Goal: Task Accomplishment & Management: Manage account settings

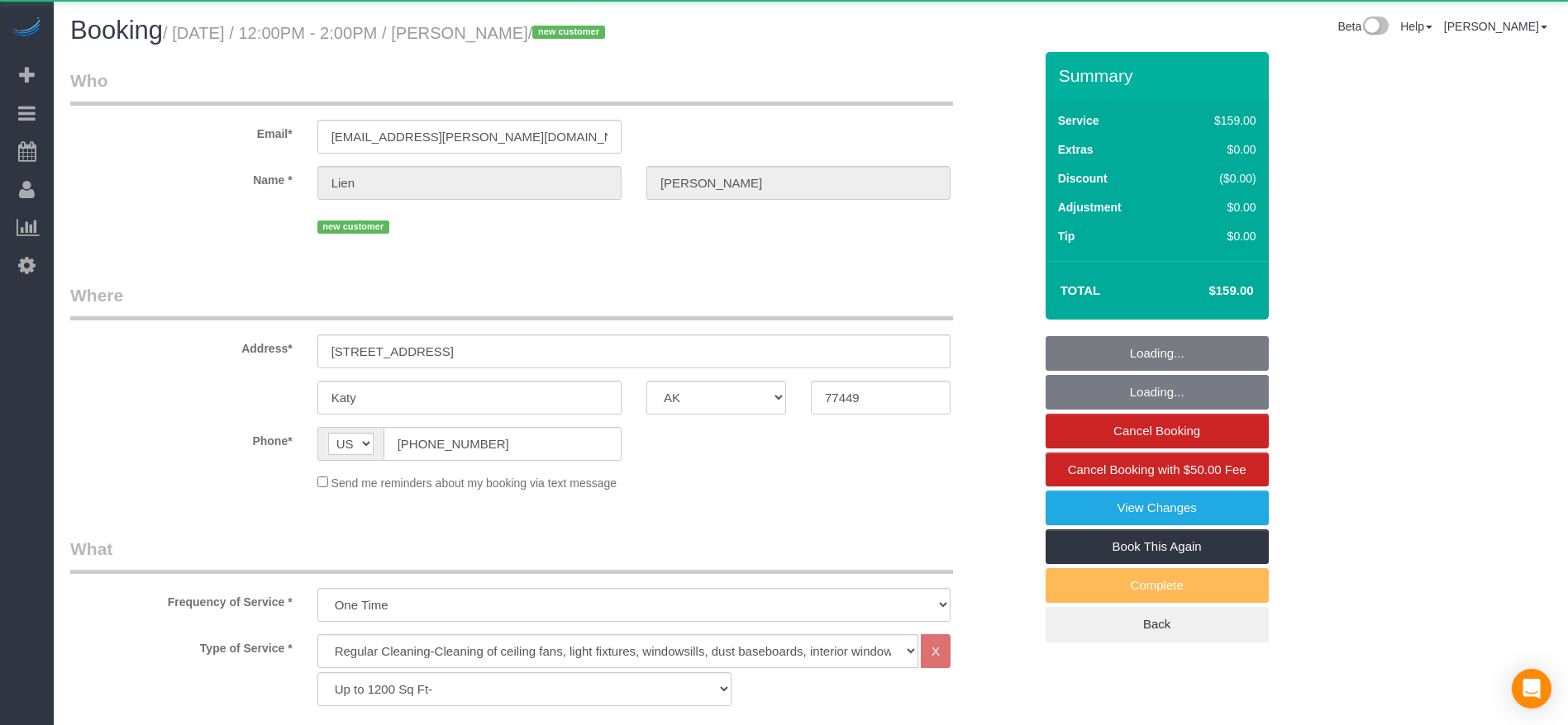
select select "[GEOGRAPHIC_DATA]"
select select "3"
select select "spot1"
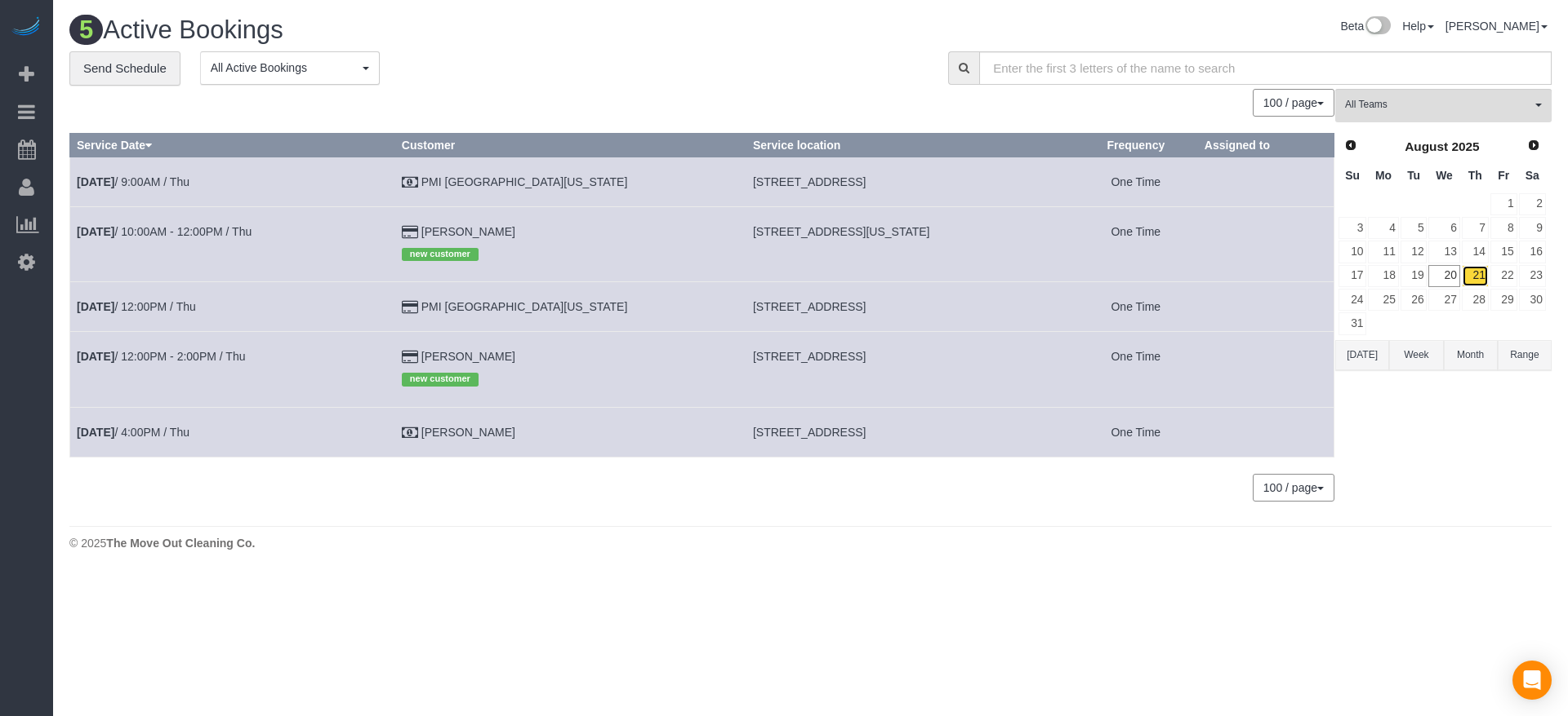
click at [1482, 269] on link "21" at bounding box center [1475, 276] width 27 height 22
drag, startPoint x: 679, startPoint y: 308, endPoint x: 772, endPoint y: 307, distance: 93.0
click at [772, 307] on td "[STREET_ADDRESS]" at bounding box center [909, 308] width 328 height 50
copy span "[STREET_ADDRESS],"
click at [1537, 249] on link "16" at bounding box center [1533, 251] width 27 height 22
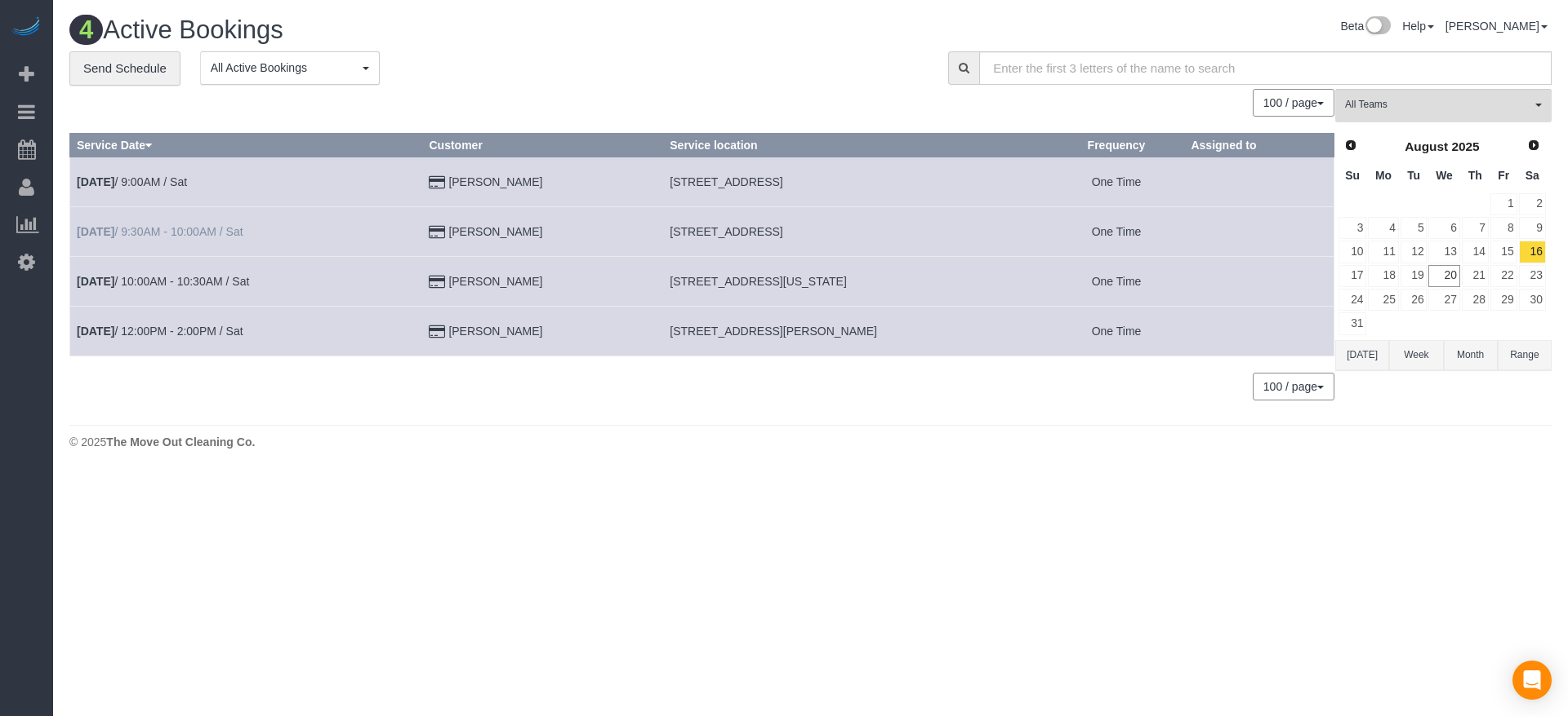
click at [219, 223] on td "[DATE] 9:30AM - 10:00AM / Sat" at bounding box center [246, 231] width 352 height 50
click at [137, 233] on link "[DATE] 9:30AM - 10:00AM / Sat" at bounding box center [160, 232] width 167 height 13
click at [237, 279] on link "[DATE] 10:00AM - 10:30AM / Sat" at bounding box center [163, 282] width 173 height 13
click at [178, 184] on link "[DATE] 9:00AM / Sat" at bounding box center [131, 182] width 110 height 13
click at [223, 336] on link "[DATE] 12:00PM - 2:00PM / Sat" at bounding box center [160, 332] width 167 height 13
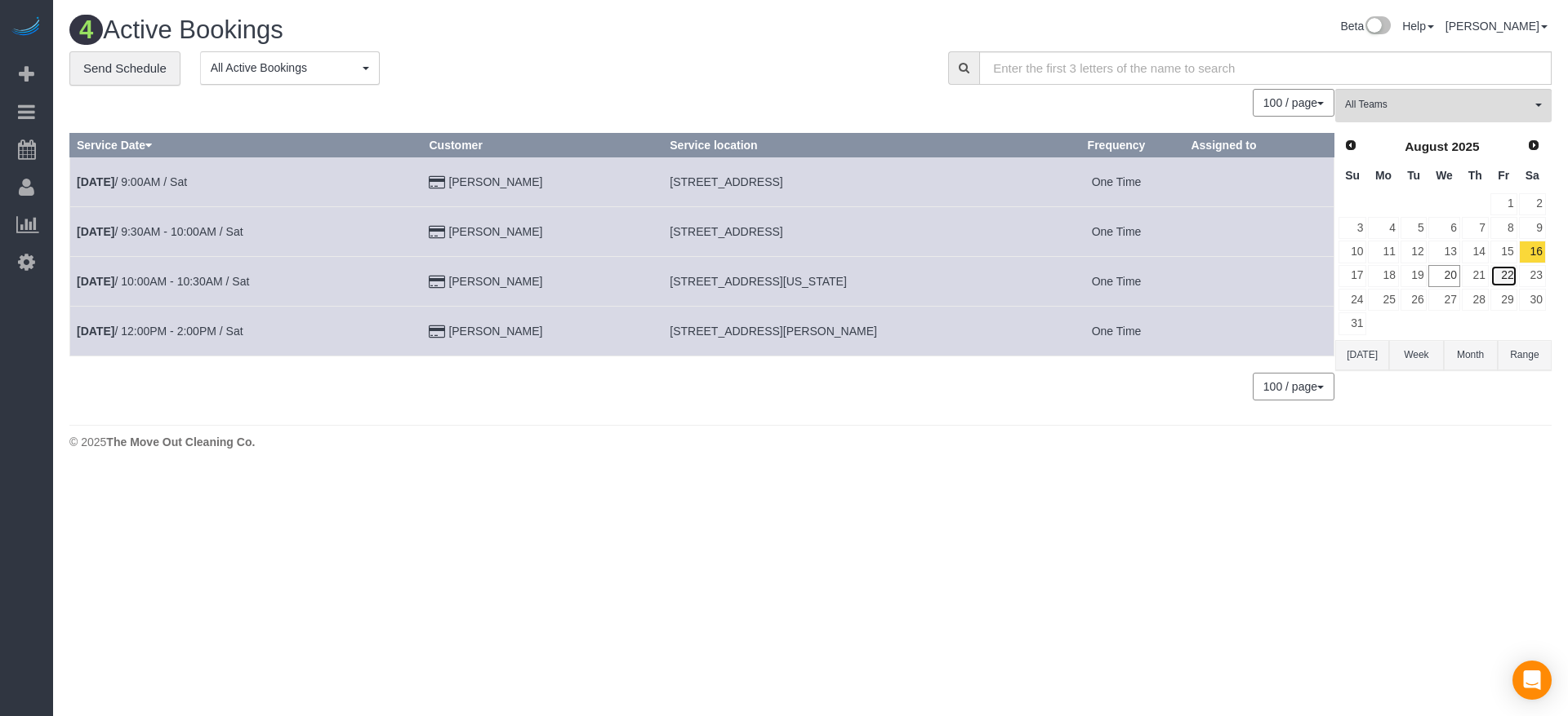
click at [1506, 277] on link "22" at bounding box center [1504, 276] width 27 height 22
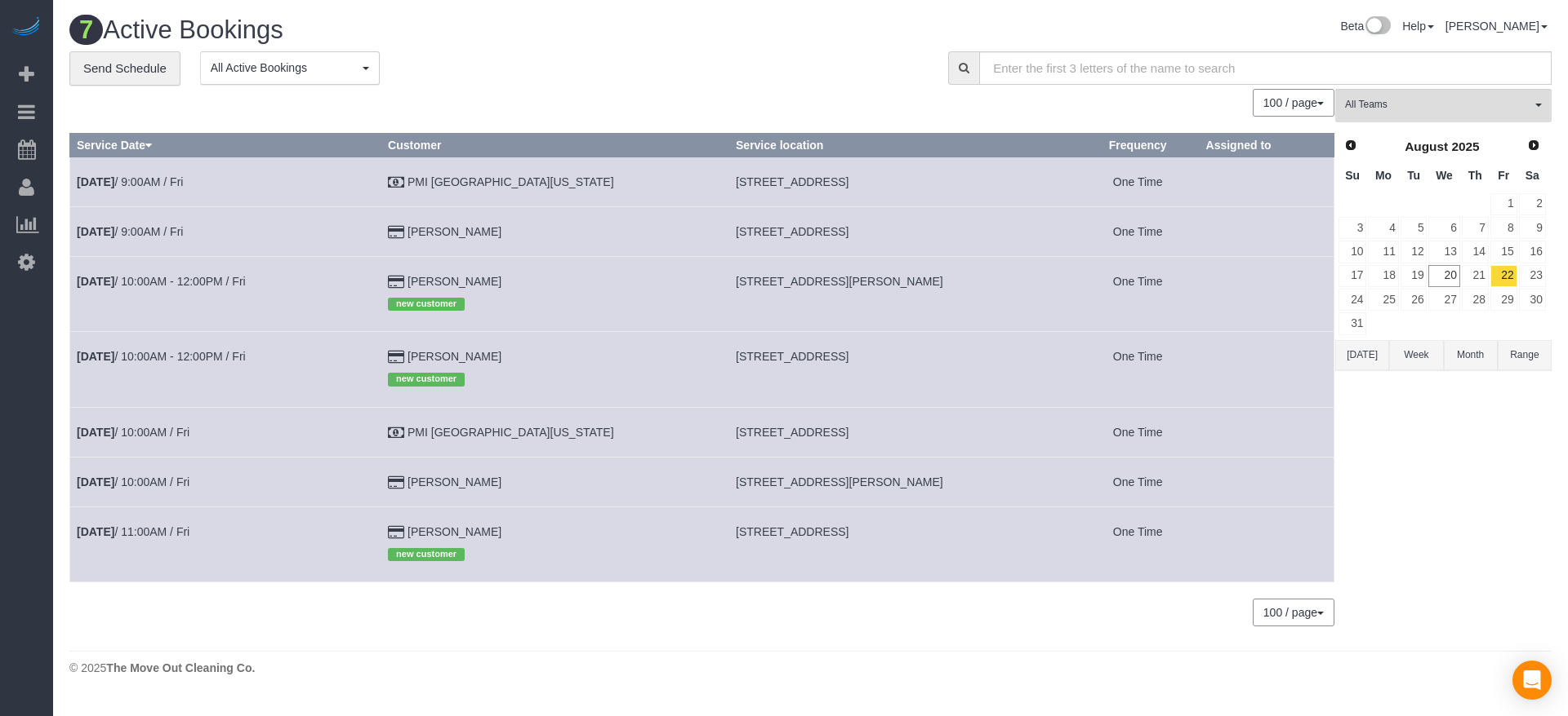
drag, startPoint x: 678, startPoint y: 229, endPoint x: 843, endPoint y: 233, distance: 165.0
click at [850, 233] on td "[STREET_ADDRESS]" at bounding box center [902, 231] width 348 height 50
copy span "[STREET_ADDRESS]"
click at [183, 232] on link "[DATE] 9:00AM / Fri" at bounding box center [129, 232] width 106 height 13
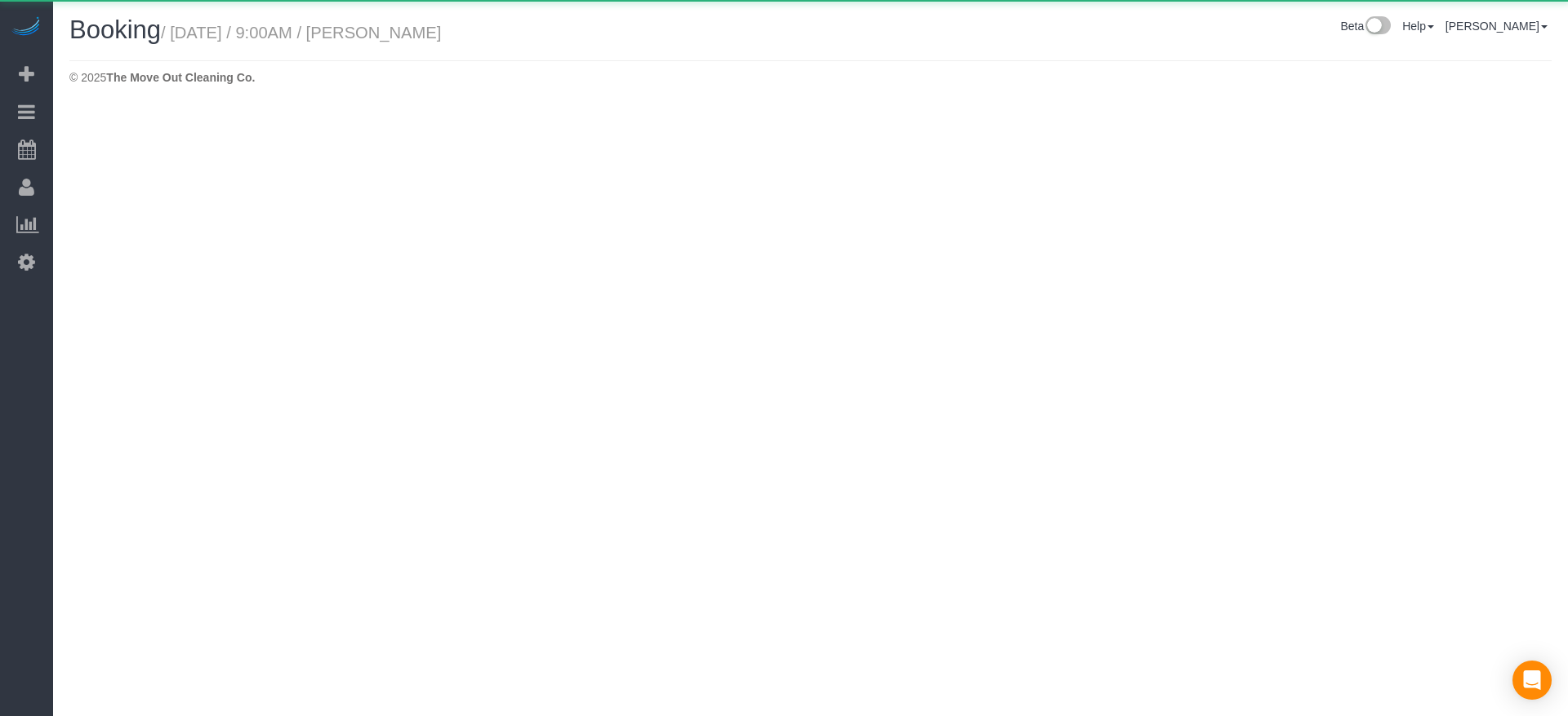
select select "[GEOGRAPHIC_DATA]"
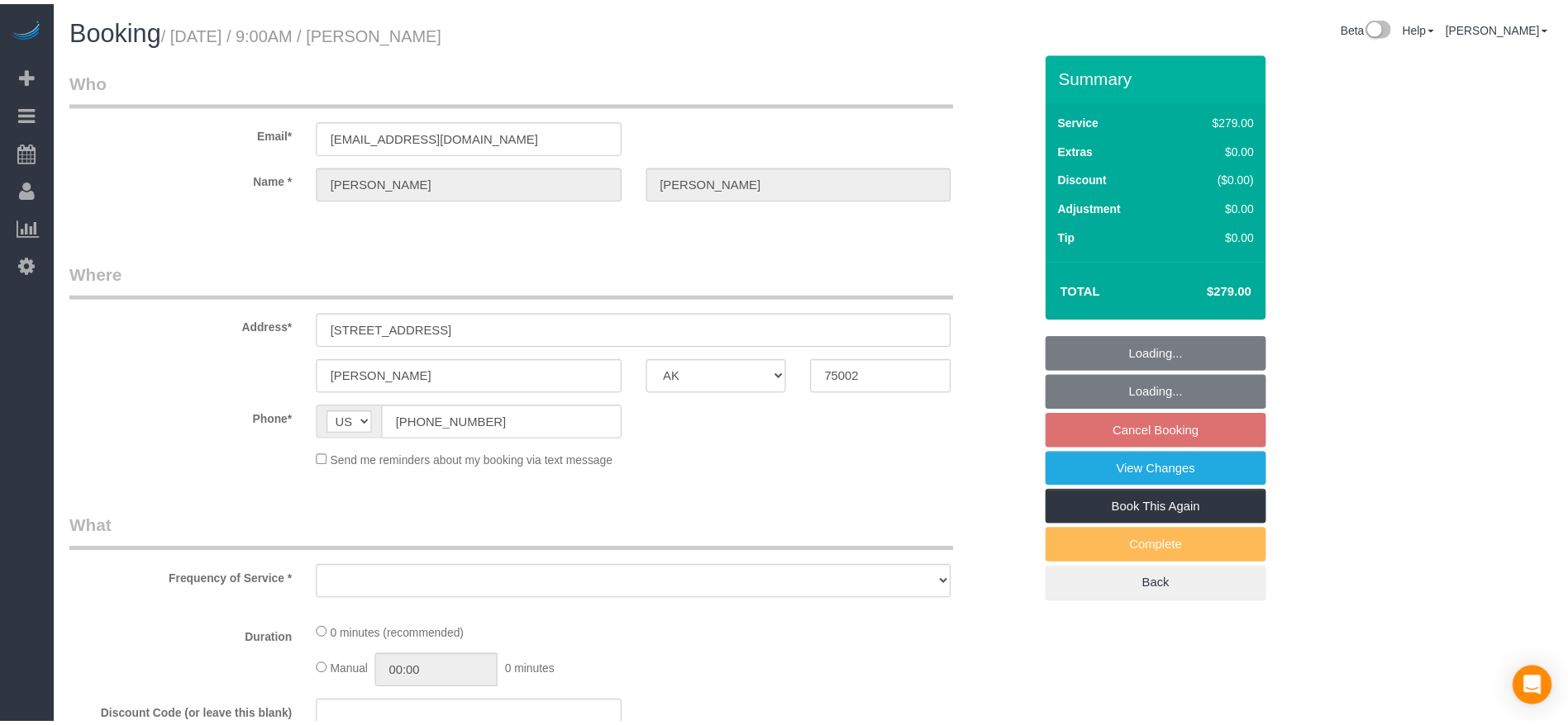
scroll to position [124, 0]
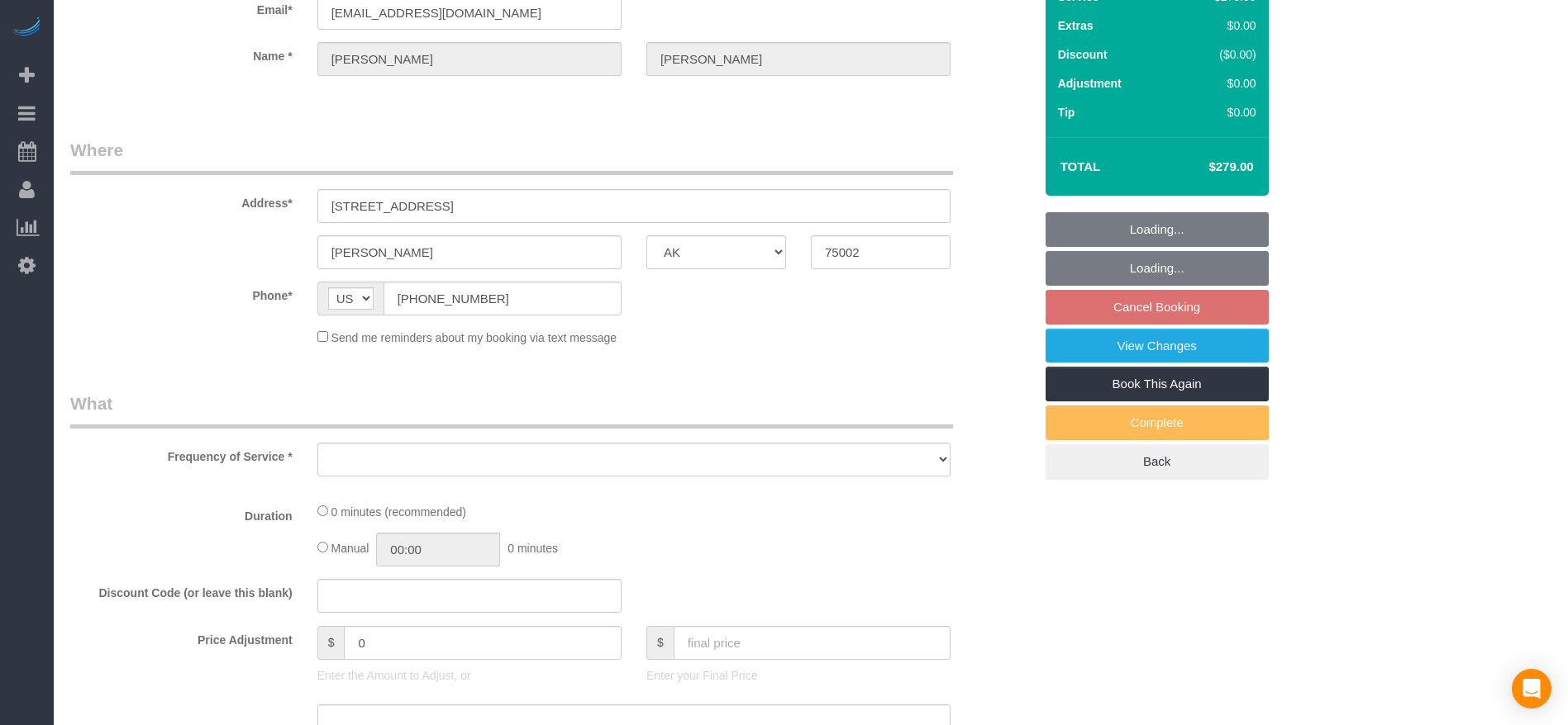
select select "object:2558"
select select "string:fspay-d98b06bf-ec10-4281-9222-57eb6f0f2760"
select select "3"
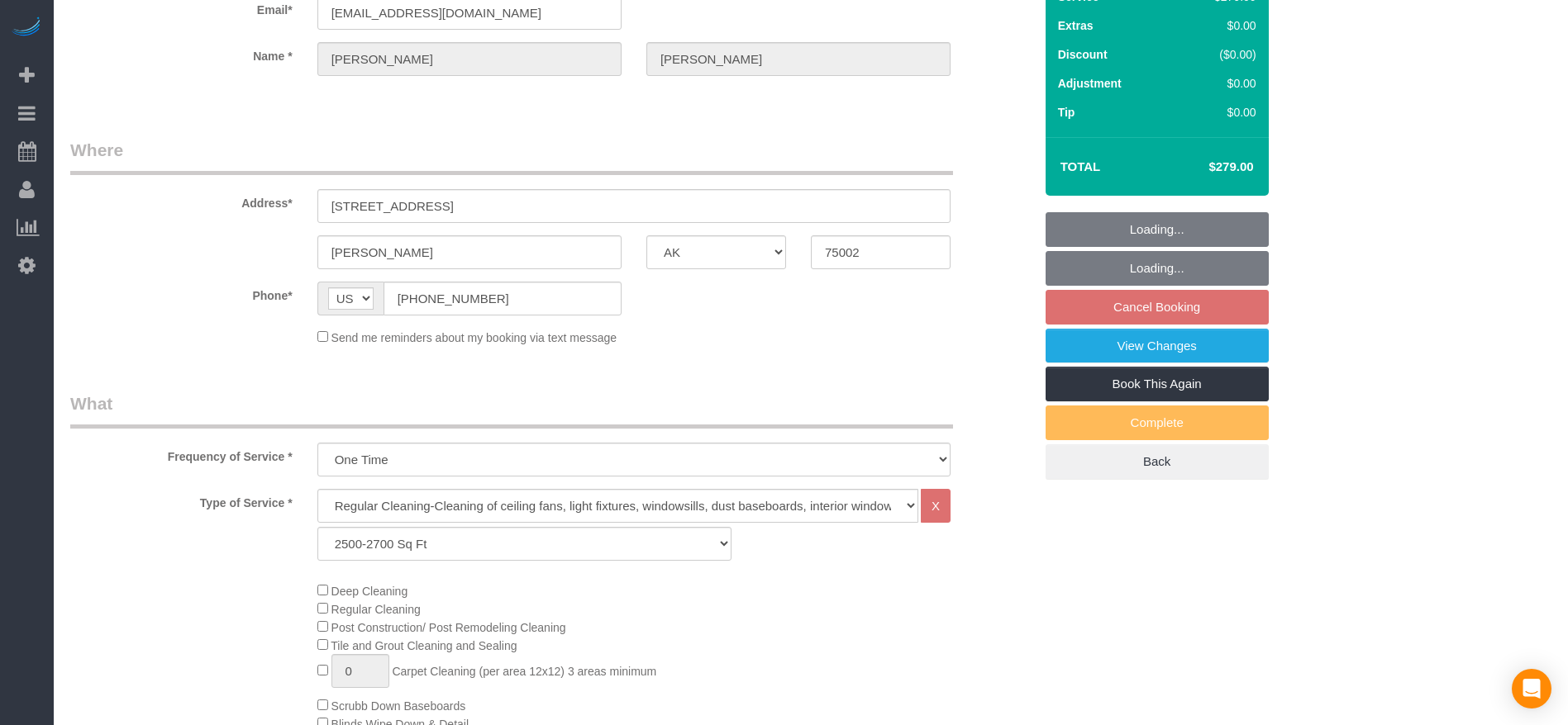
select select "object:2634"
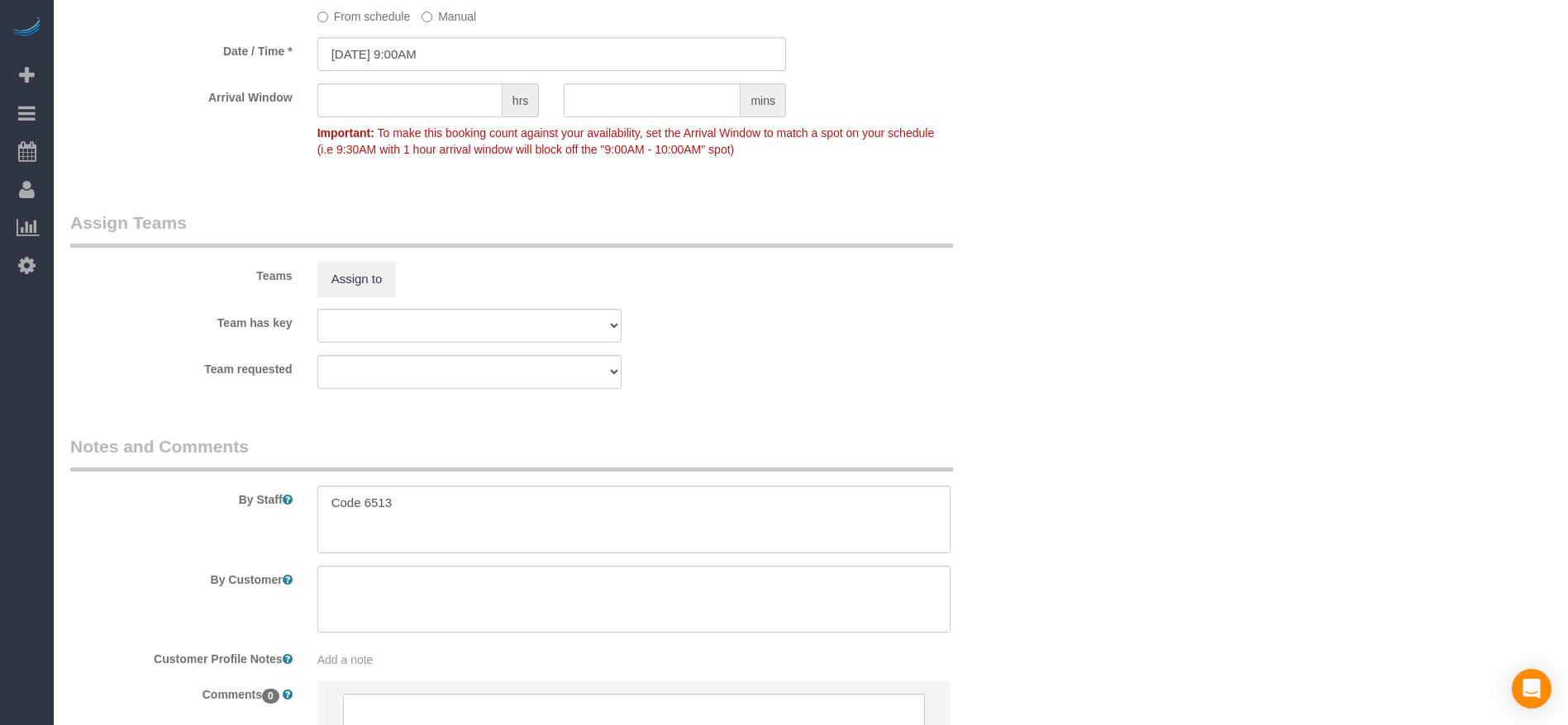
scroll to position [1691, 0]
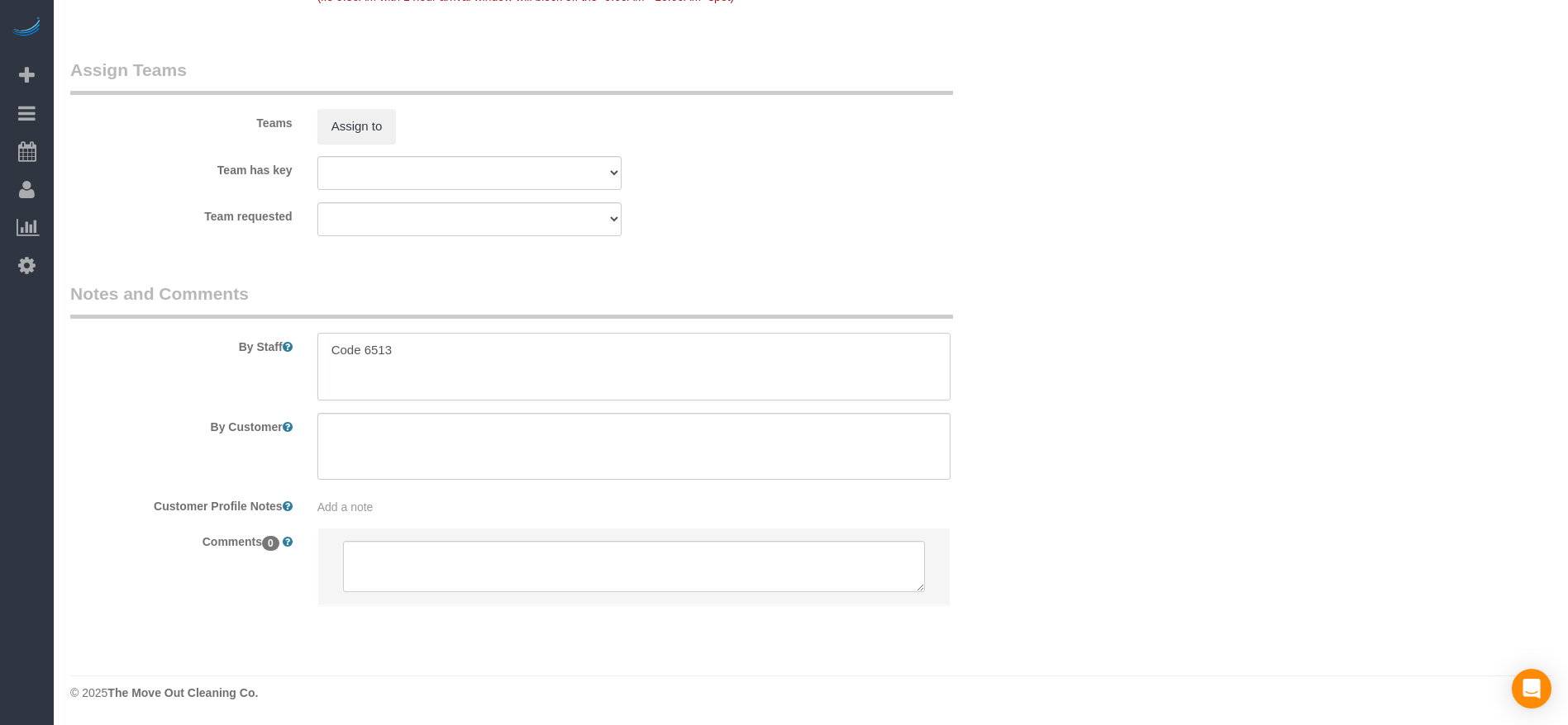
drag, startPoint x: 341, startPoint y: 348, endPoint x: 441, endPoint y: 362, distance: 101.0
click at [441, 362] on textarea at bounding box center [634, 367] width 633 height 68
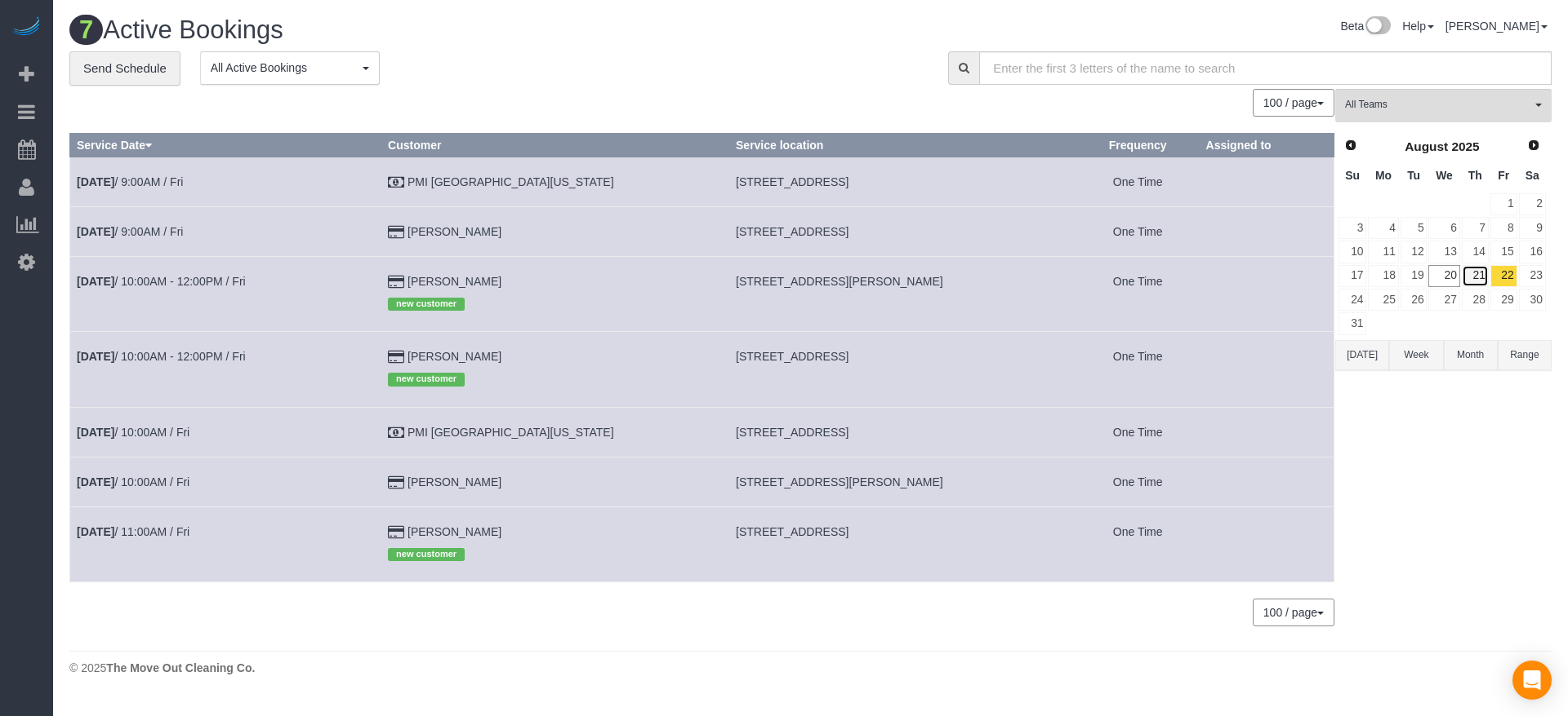
click at [1484, 275] on link "21" at bounding box center [1475, 276] width 27 height 22
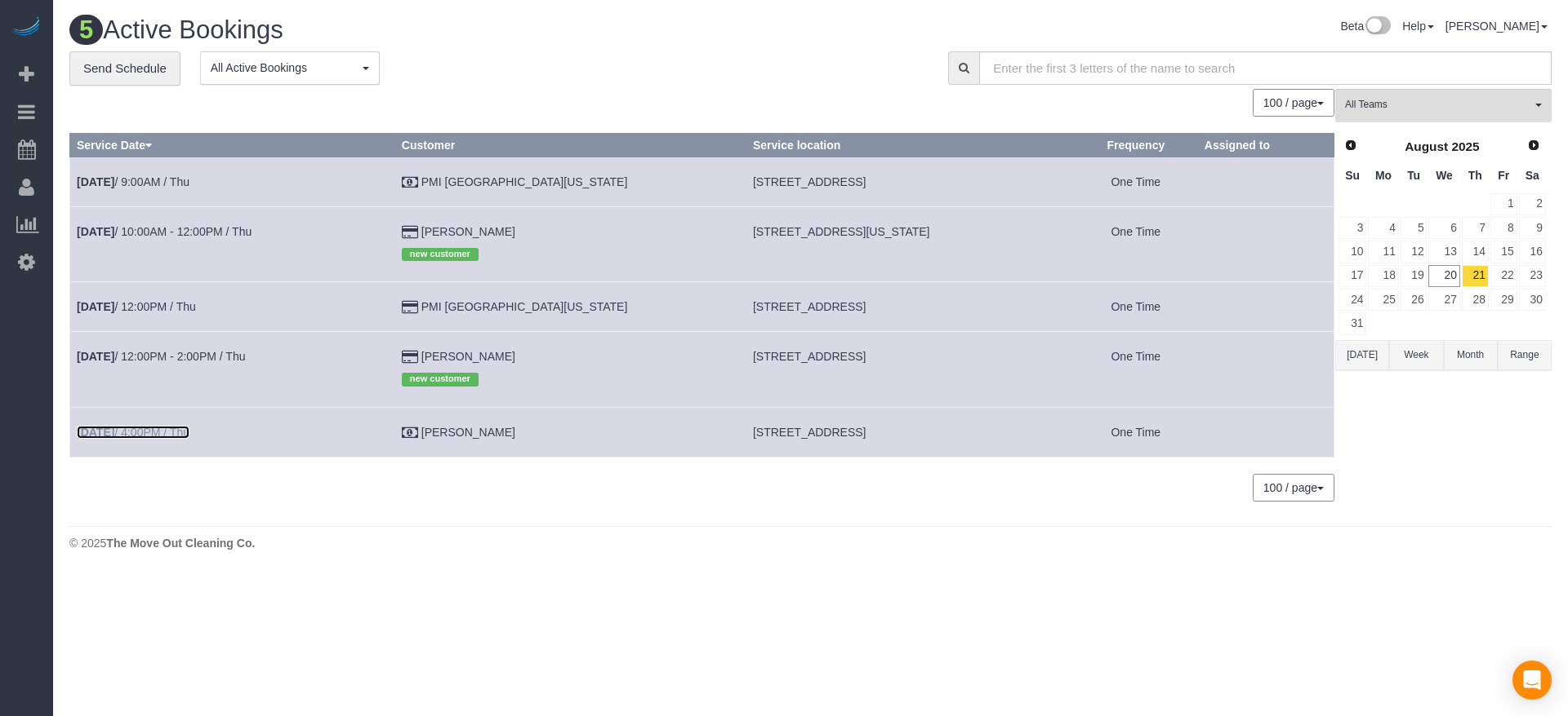
click at [190, 431] on link "[DATE] 4:00PM / Thu" at bounding box center [132, 432] width 112 height 13
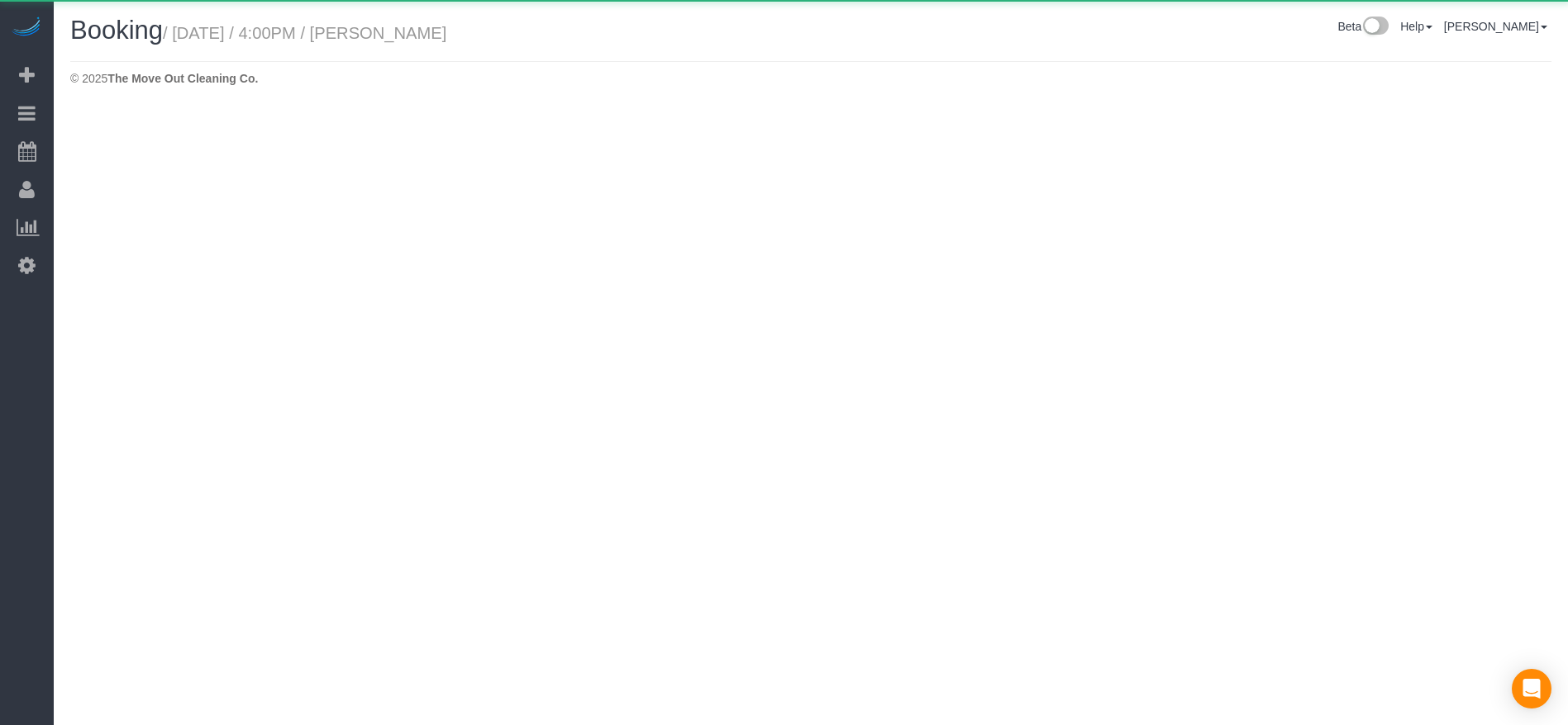
select select "[GEOGRAPHIC_DATA]"
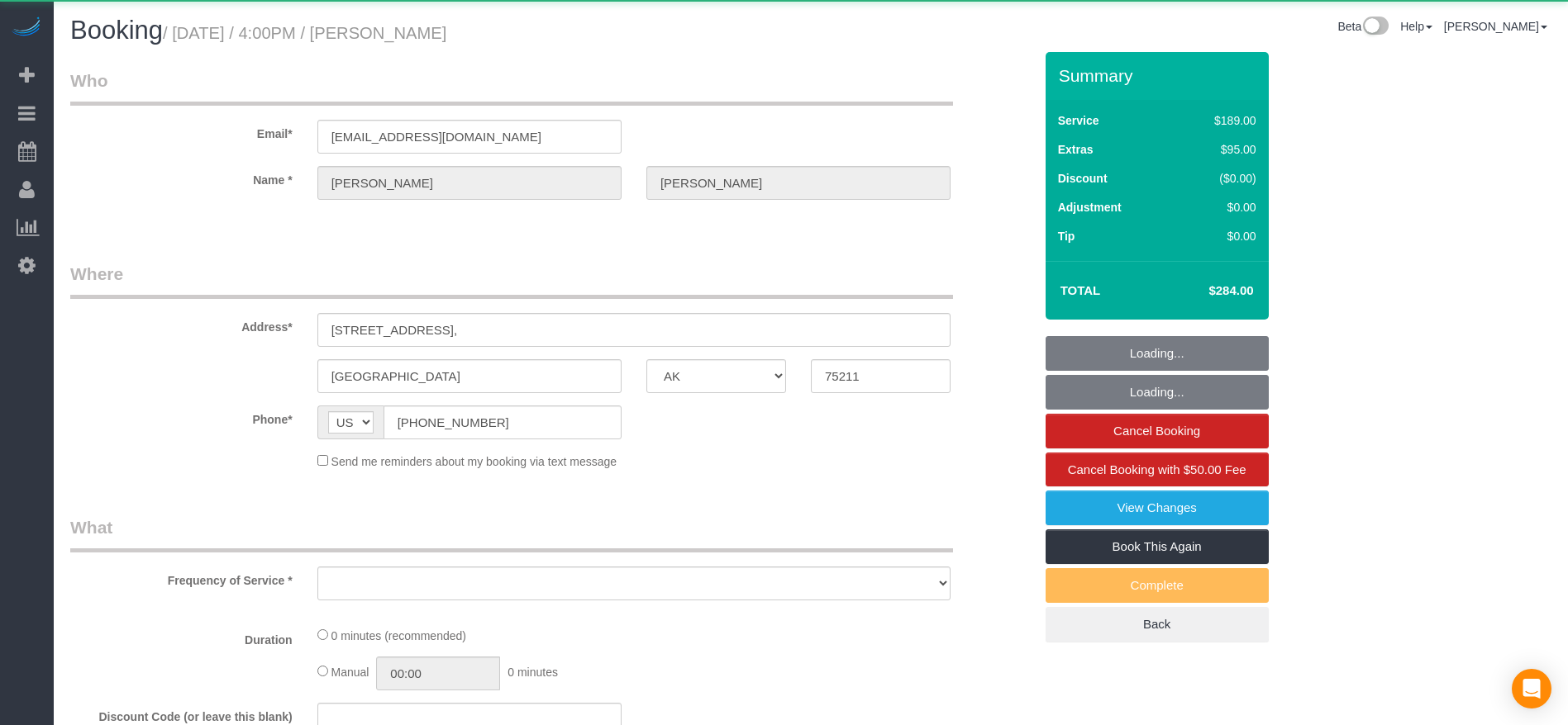
select select "object:3162"
select select "3"
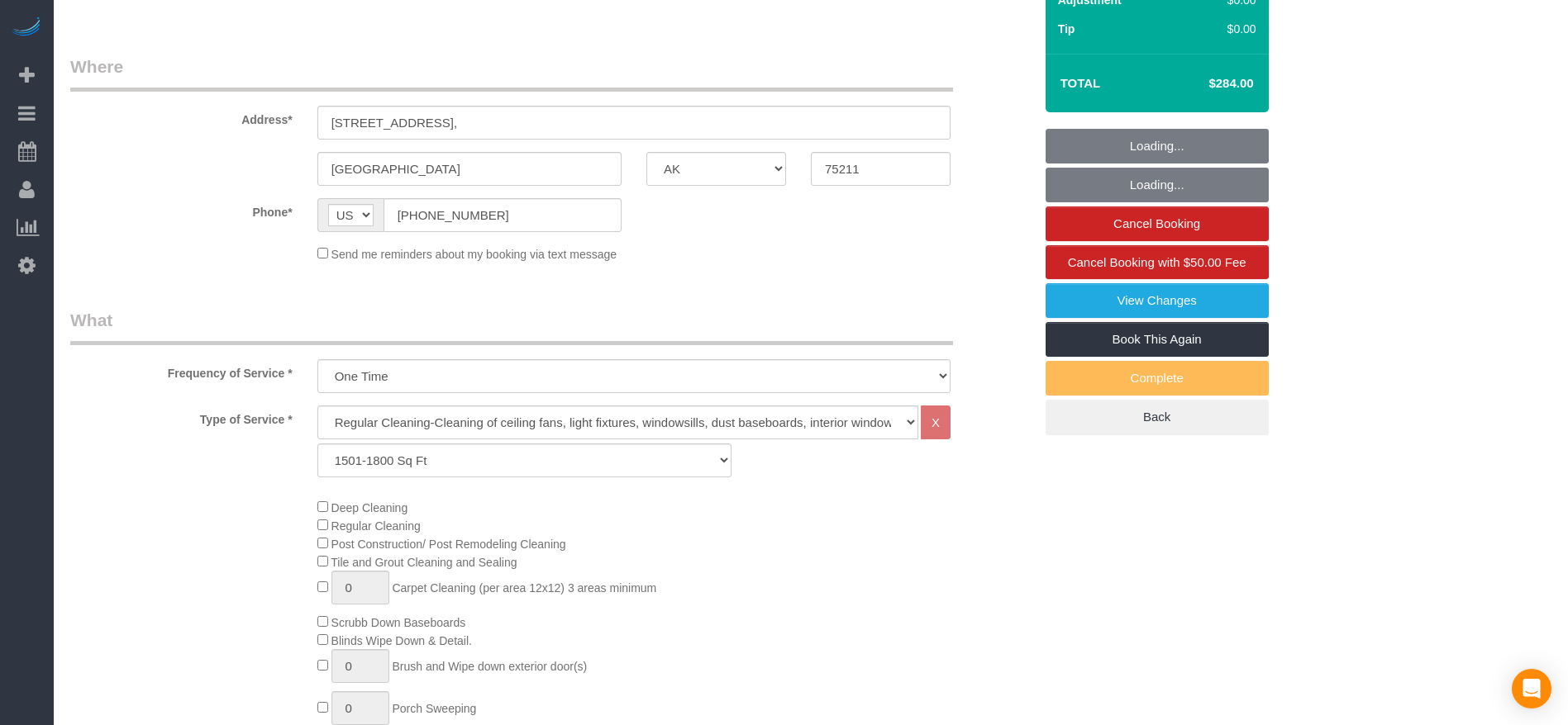
scroll to position [372, 0]
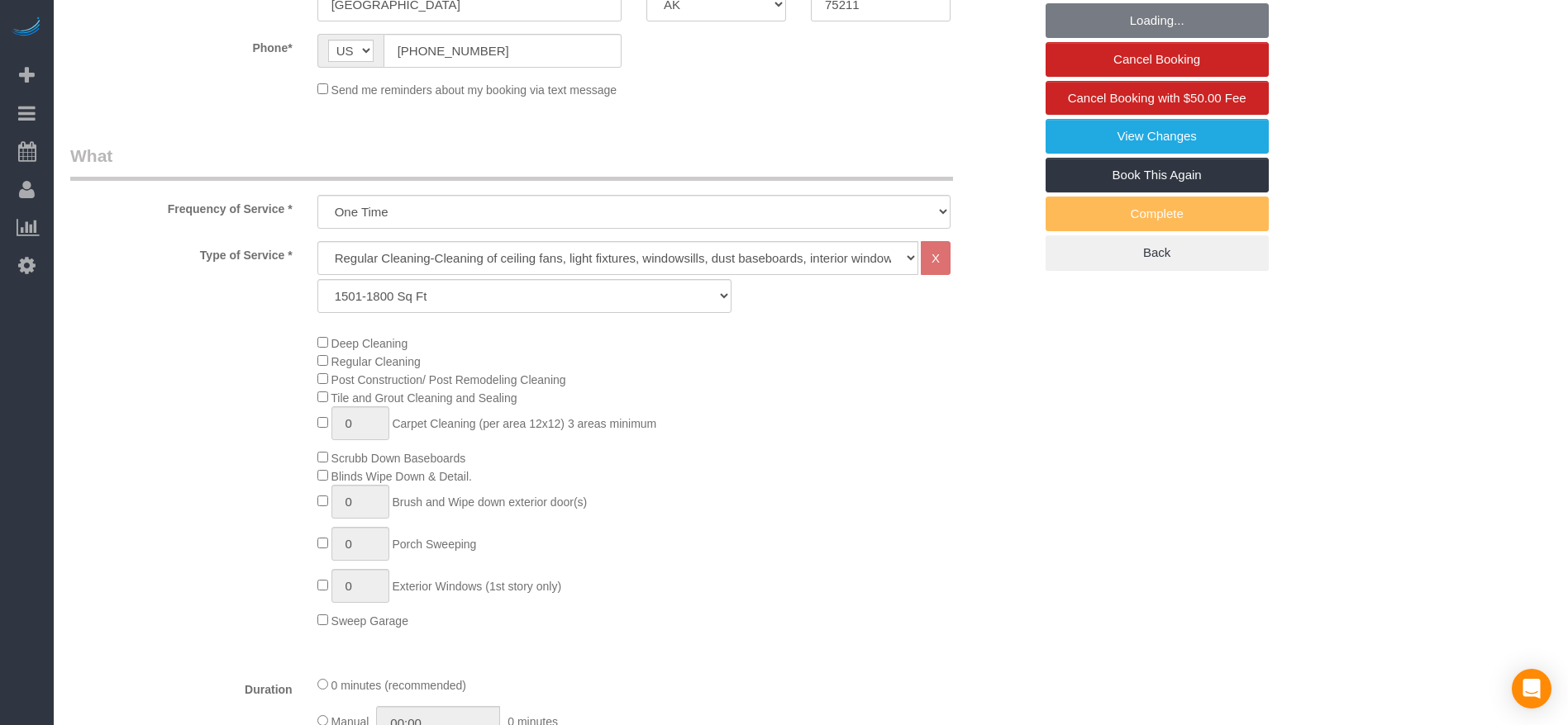
select select "object:3249"
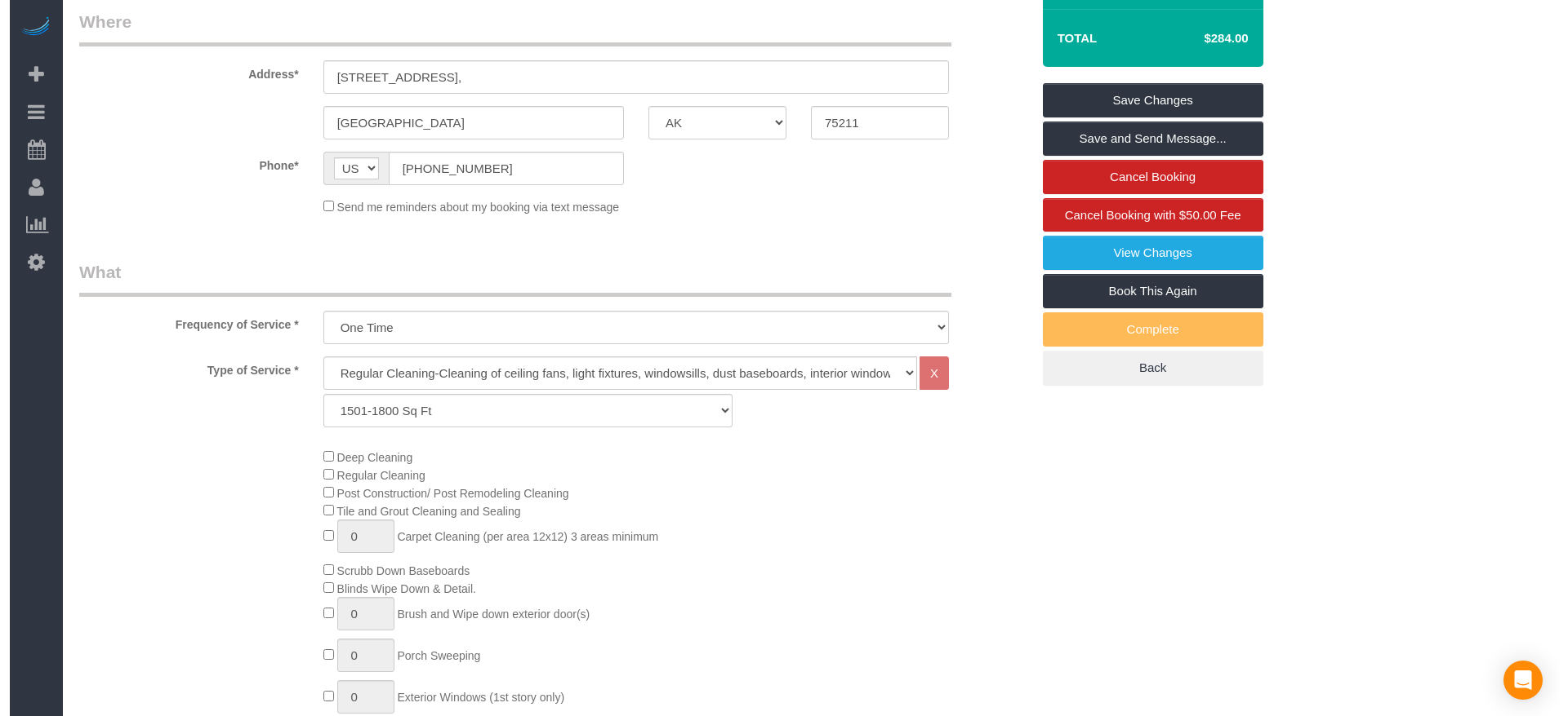
scroll to position [0, 0]
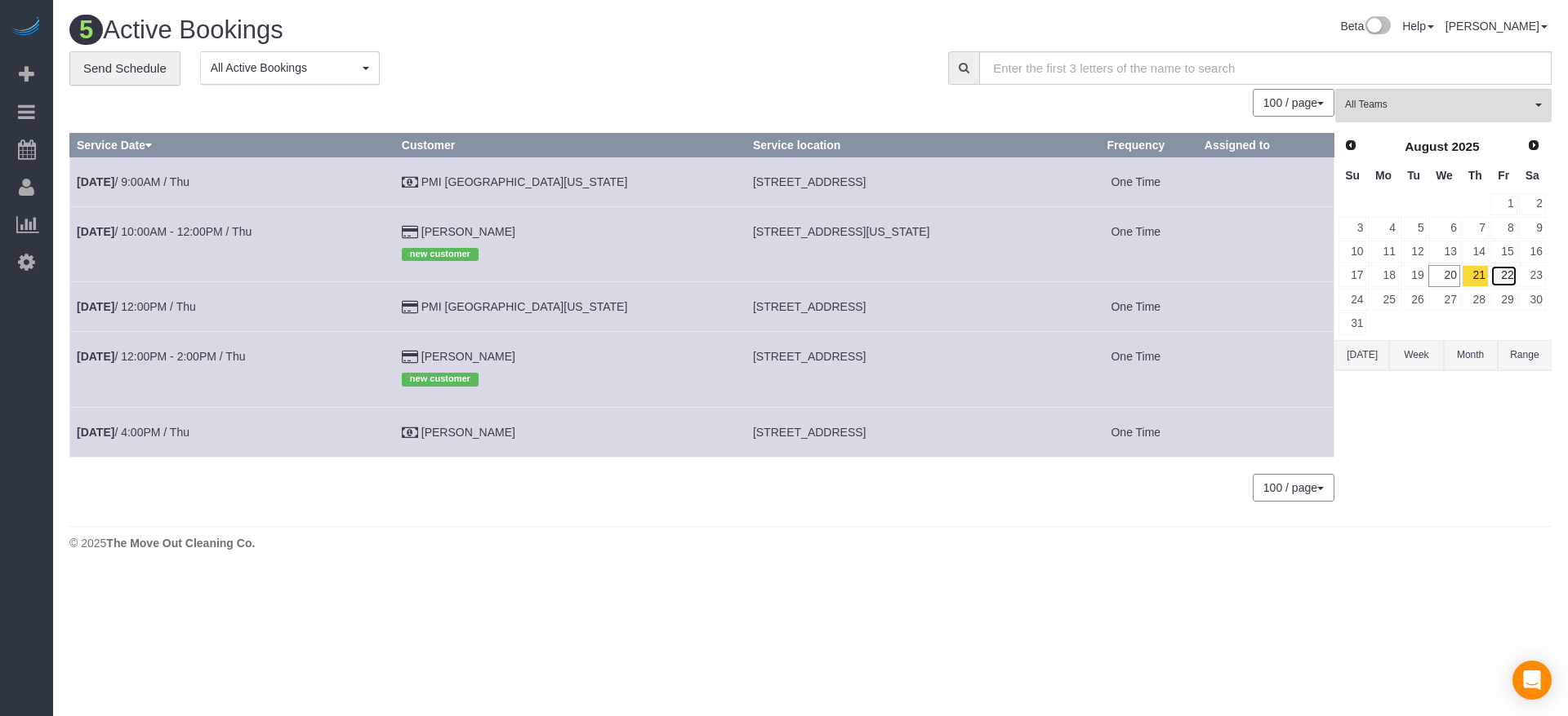
click at [1500, 272] on link "22" at bounding box center [1504, 276] width 27 height 22
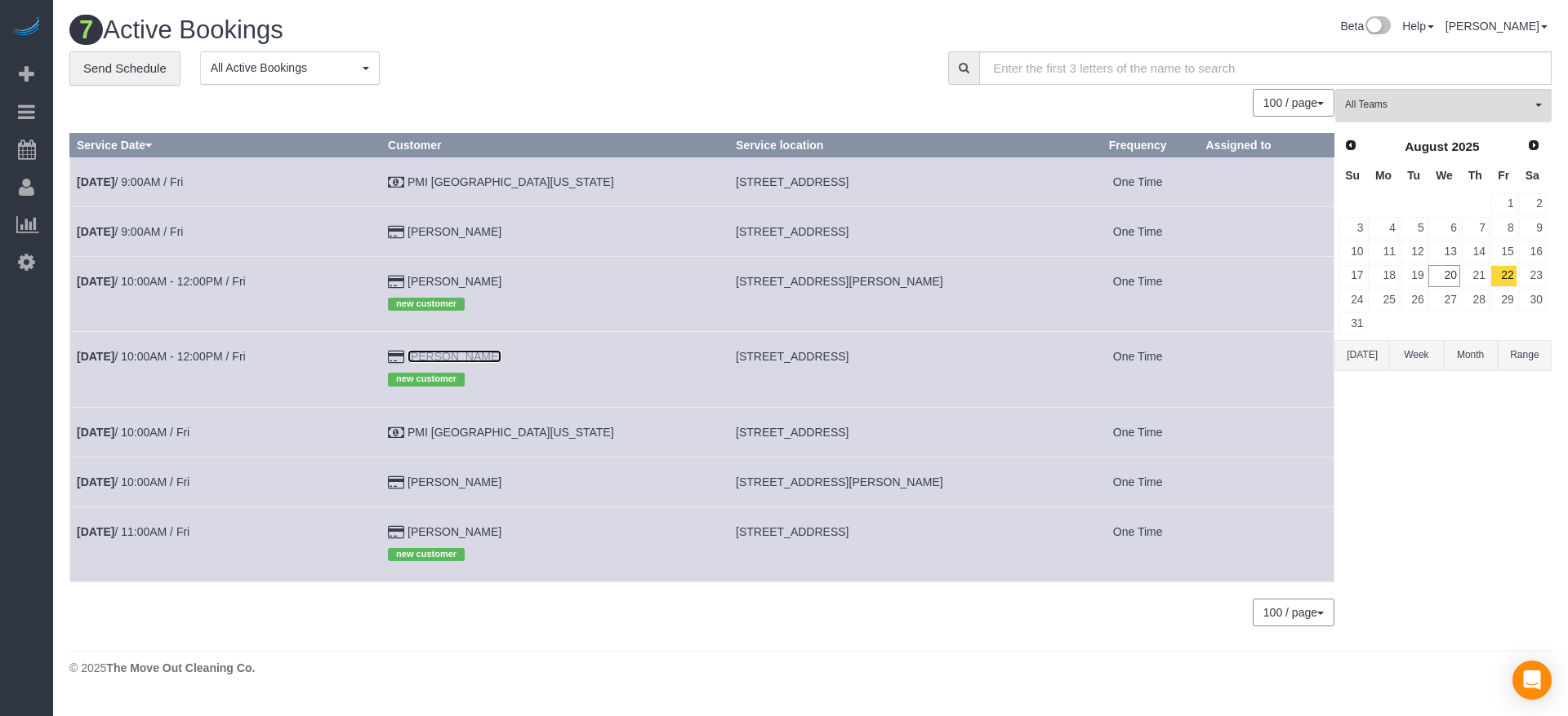
click at [502, 361] on link "[PERSON_NAME]" at bounding box center [455, 357] width 94 height 13
click at [1386, 268] on link "18" at bounding box center [1382, 276] width 30 height 22
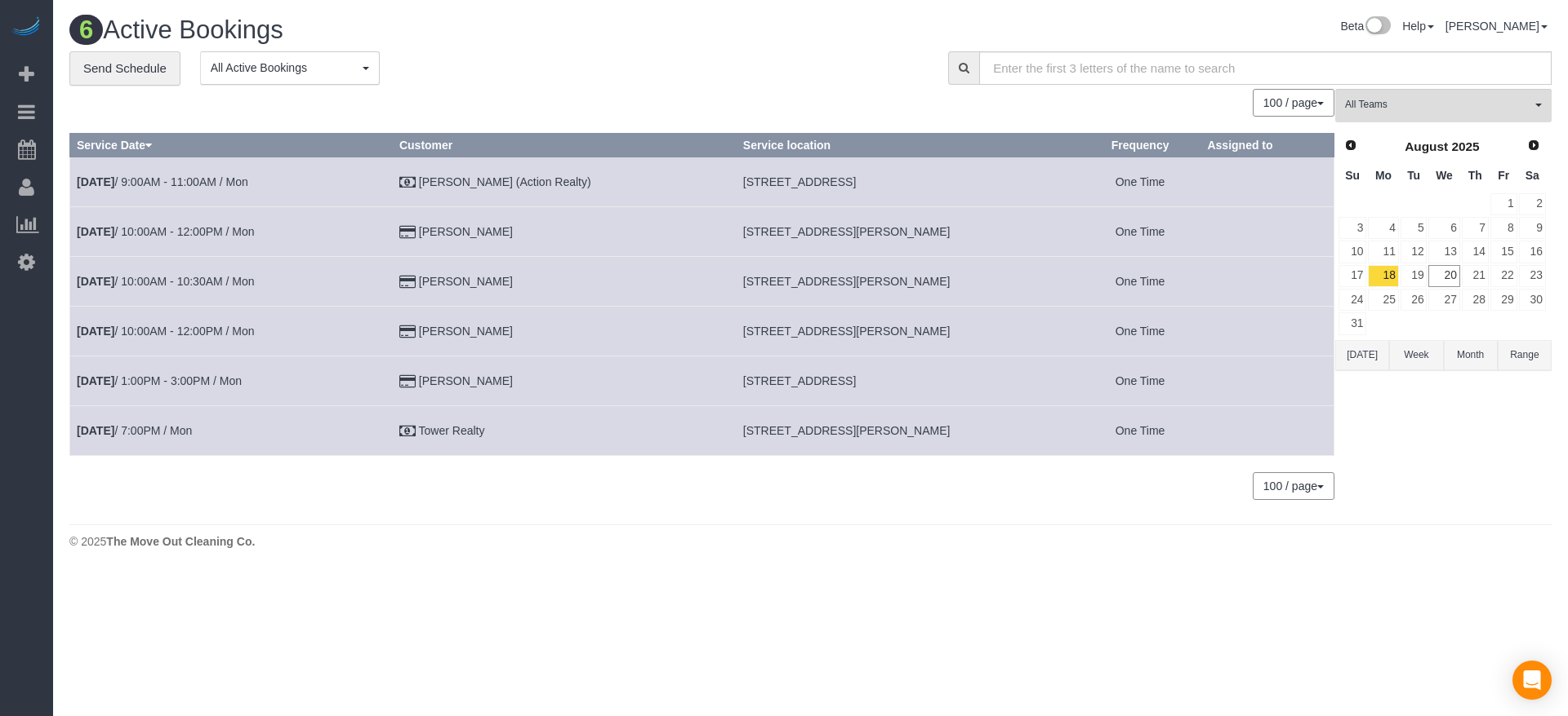
click at [1359, 354] on button "[DATE]" at bounding box center [1362, 355] width 54 height 30
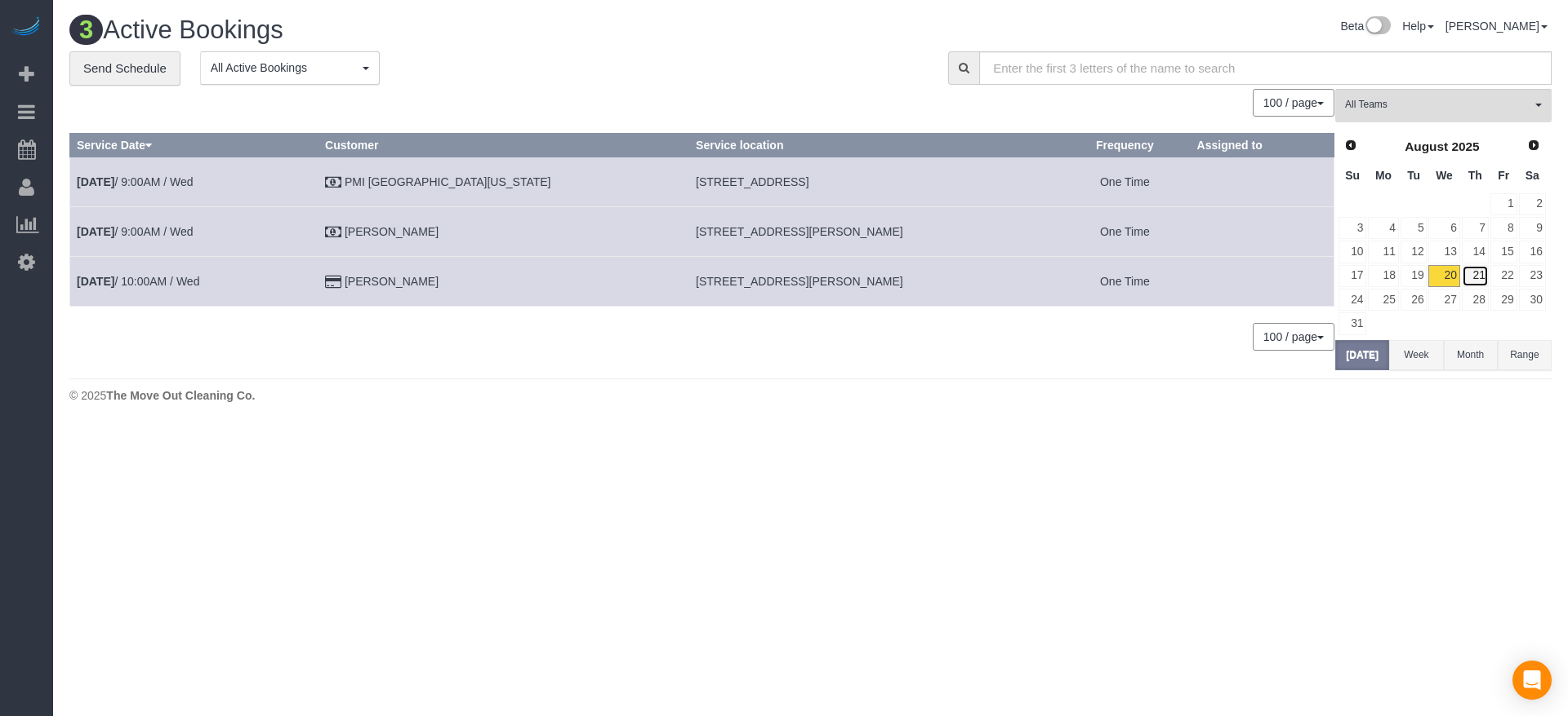
click at [1480, 277] on link "21" at bounding box center [1475, 276] width 27 height 22
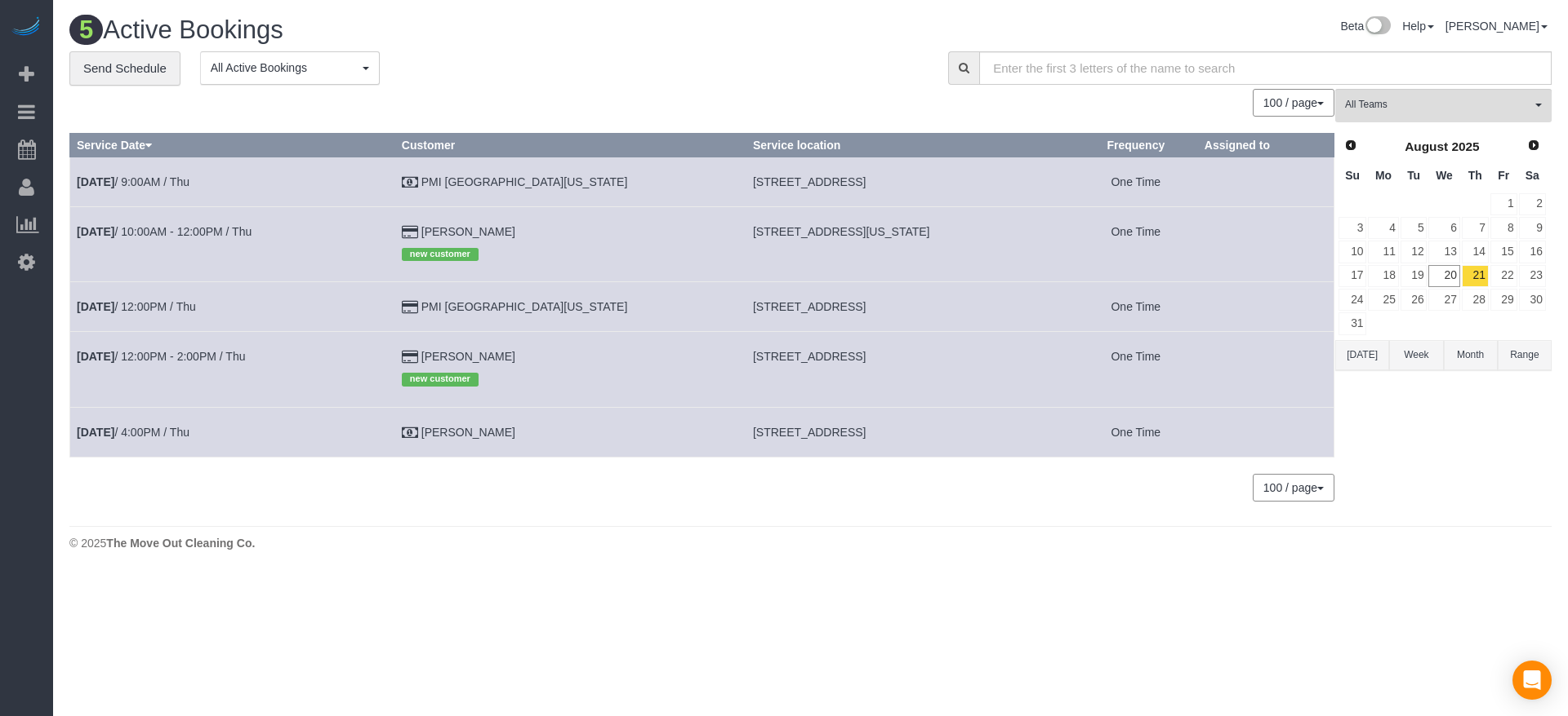
click at [1354, 343] on button "[DATE]" at bounding box center [1362, 355] width 54 height 30
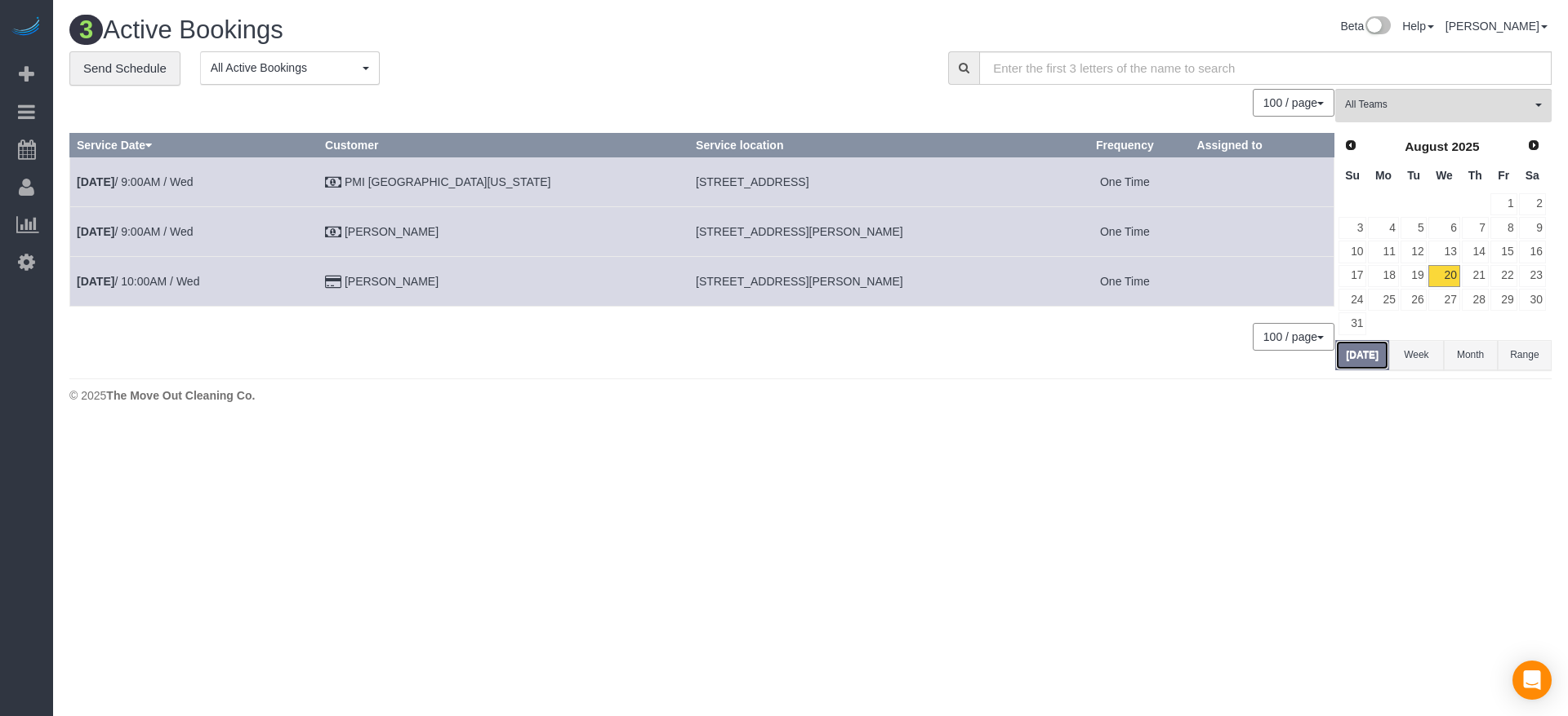
click at [1372, 351] on button "[DATE]" at bounding box center [1362, 355] width 54 height 30
click at [1477, 273] on link "21" at bounding box center [1475, 276] width 27 height 22
